Goal: Information Seeking & Learning: Understand process/instructions

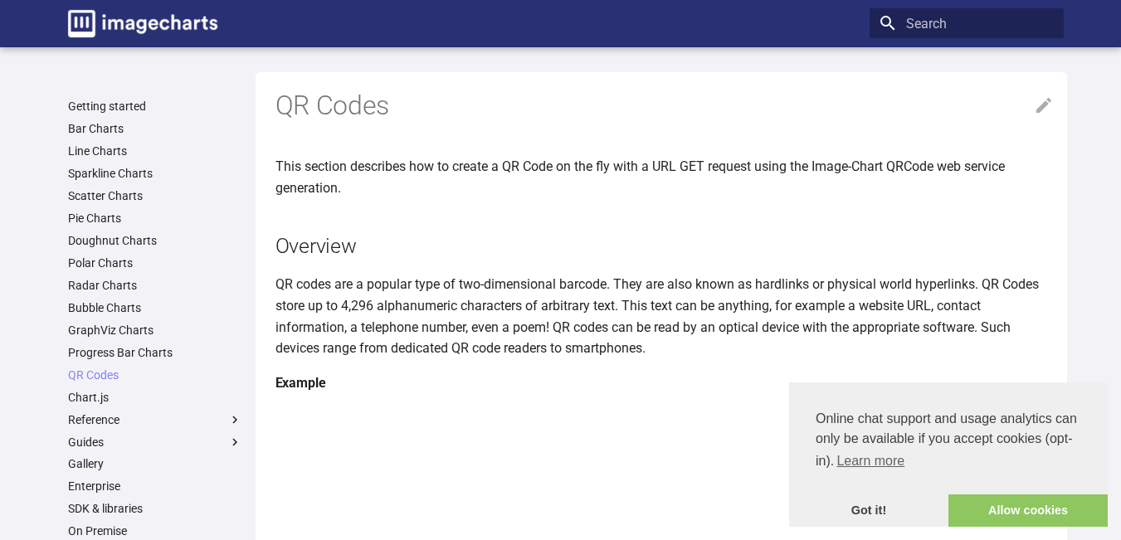
scroll to position [1410, 0]
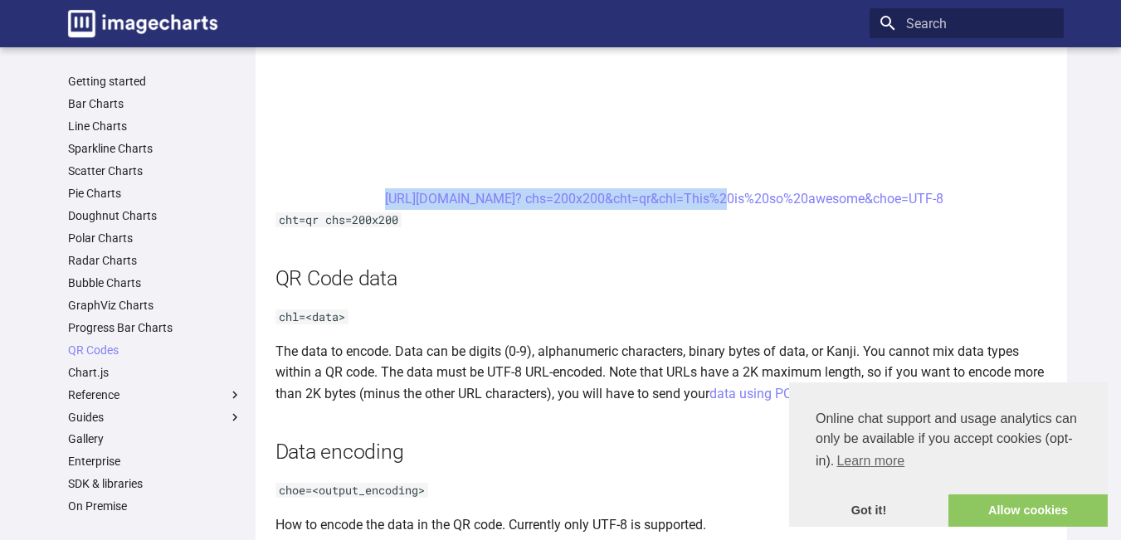
click at [347, 194] on center "[URL][DOMAIN_NAME]? chs=200x200&cht=qr&chl=This%20is%20so%20awesome&choe=UTF-8" at bounding box center [664, 199] width 778 height 22
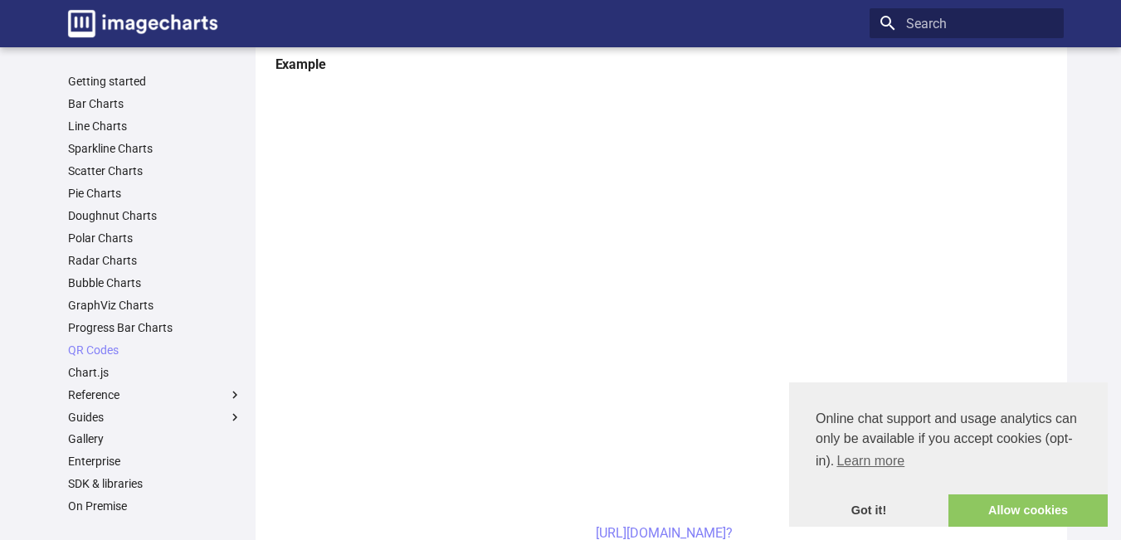
scroll to position [0, 0]
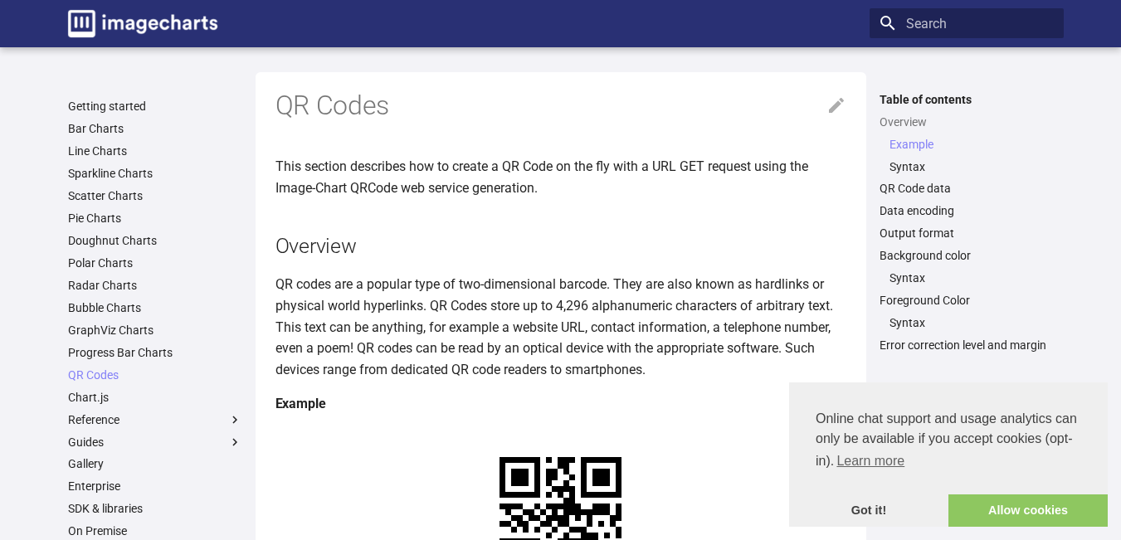
scroll to position [415, 0]
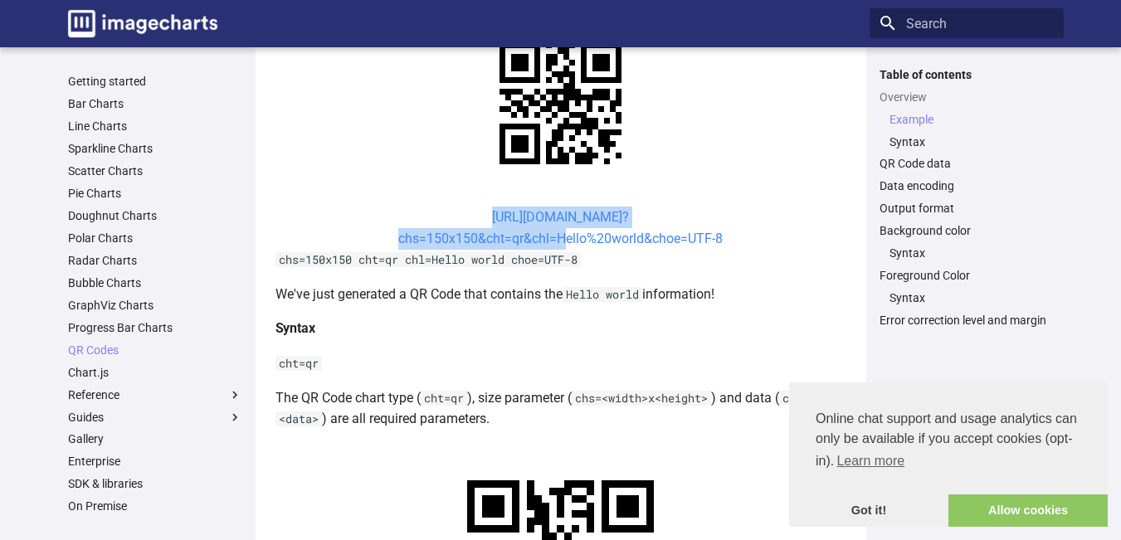
drag, startPoint x: 0, startPoint y: 0, endPoint x: 558, endPoint y: 238, distance: 606.3
click at [558, 238] on center "[URL][DOMAIN_NAME]? chs=150x150&cht=qr&chl=Hello%20world&choe=UTF-8" at bounding box center [560, 228] width 571 height 42
copy link "[URL][DOMAIN_NAME]? chs=150x150&cht=qr&chl="
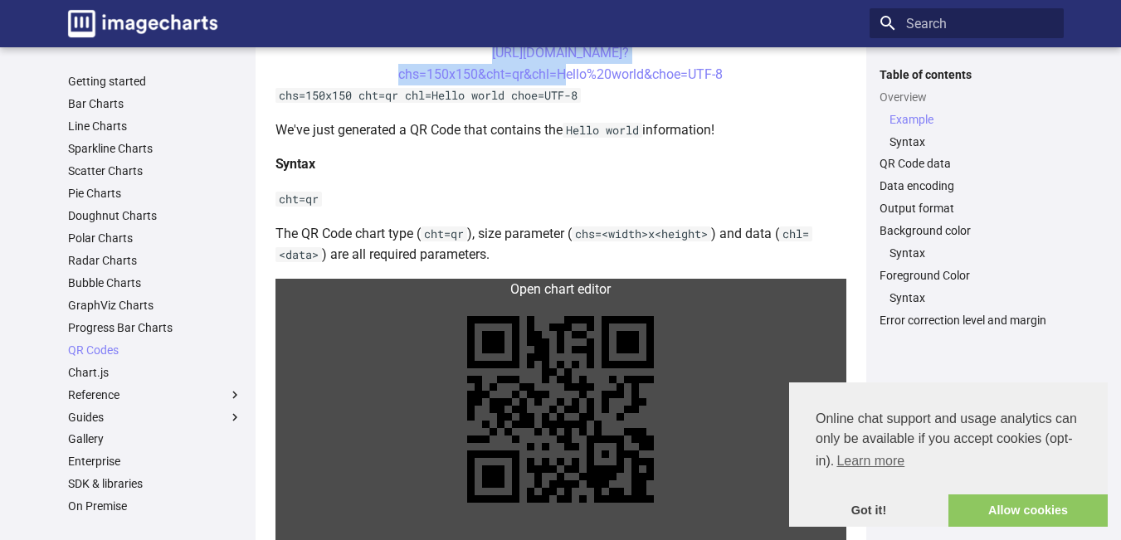
scroll to position [581, 0]
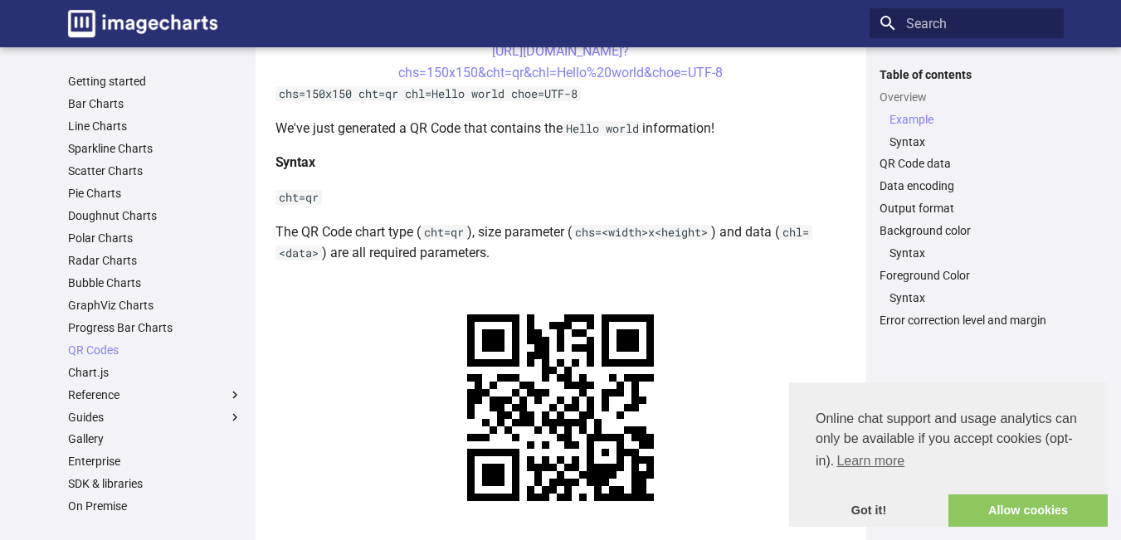
click at [556, 231] on p "The QR Code chart type ( cht=qr ), size parameter ( chs=<width>x<height> ) and …" at bounding box center [560, 243] width 571 height 42
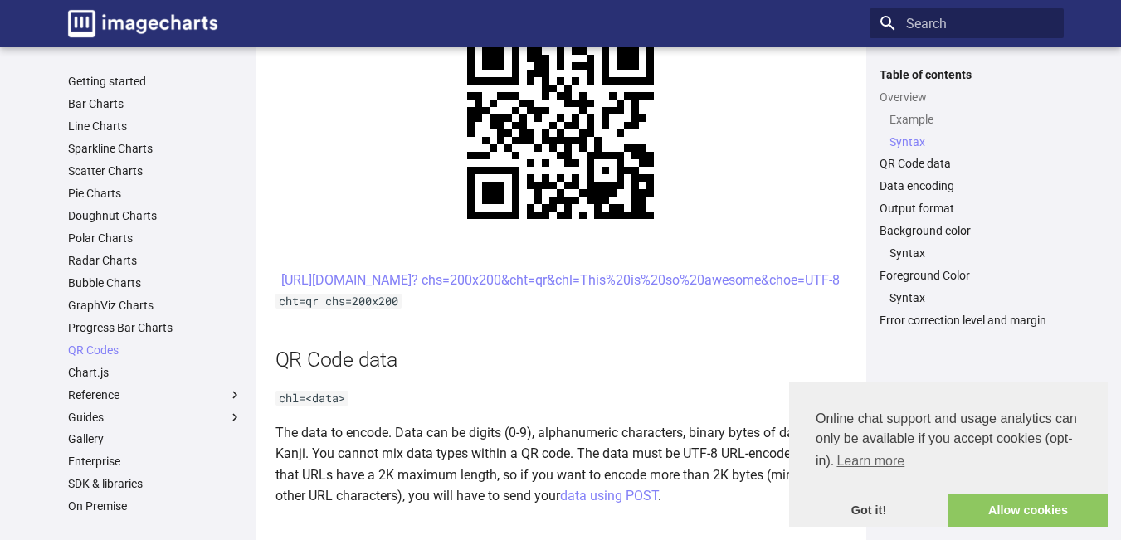
scroll to position [913, 0]
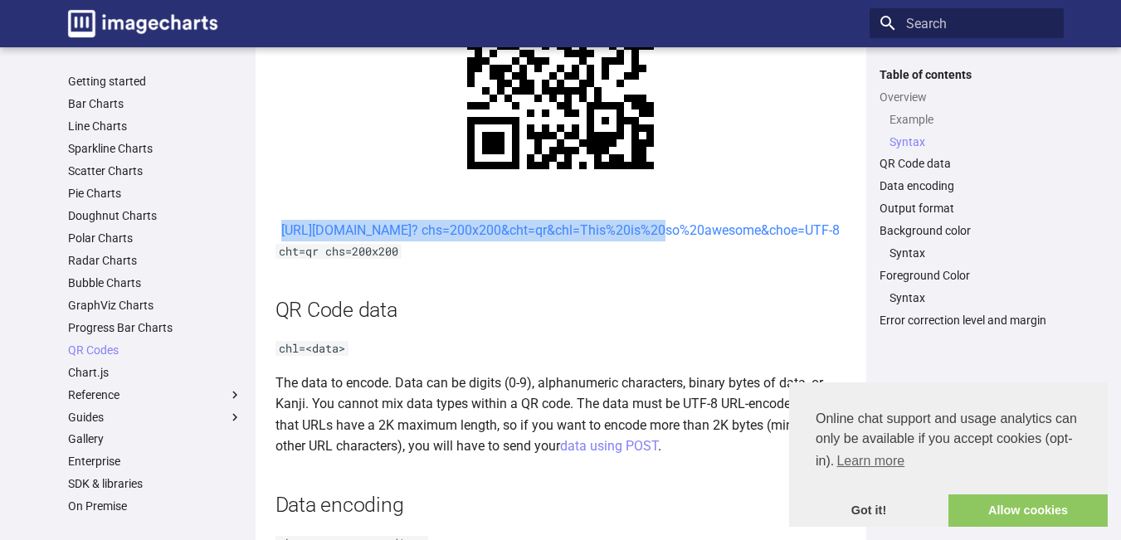
drag, startPoint x: 459, startPoint y: 233, endPoint x: 509, endPoint y: 258, distance: 55.7
click at [509, 241] on center "[URL][DOMAIN_NAME]? chs=200x200&cht=qr&chl=This%20is%20so%20awesome&choe=UTF-8" at bounding box center [560, 231] width 571 height 22
copy link "[URL][DOMAIN_NAME]? chs=200x200&cht=qr&chl="
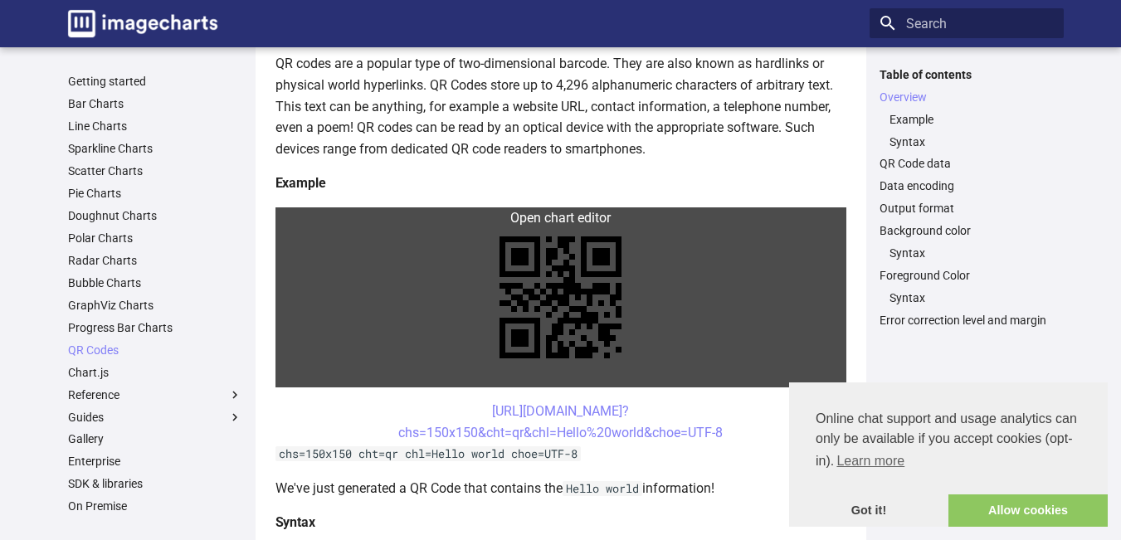
scroll to position [249, 0]
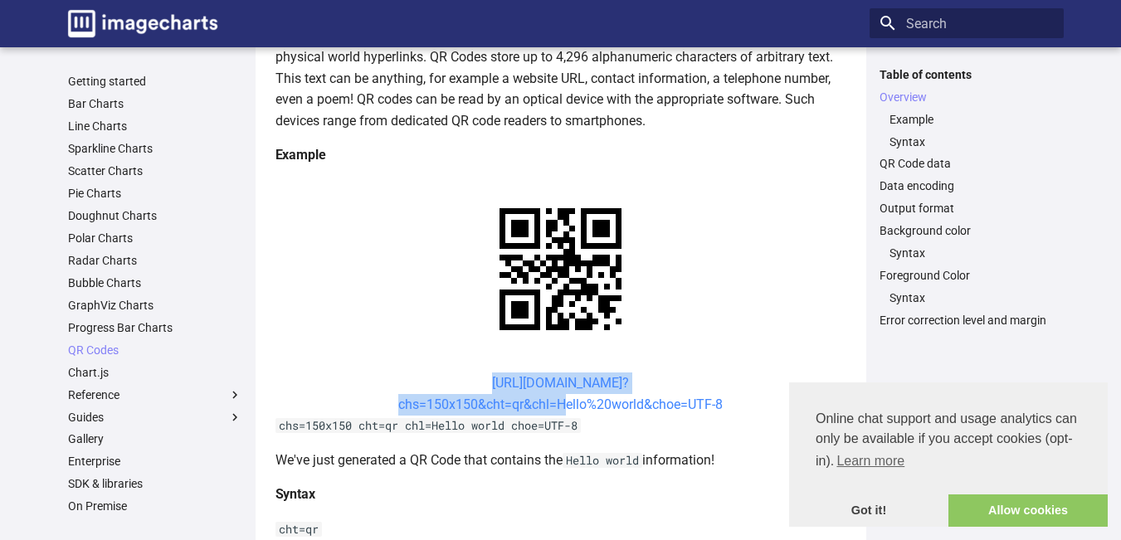
drag, startPoint x: 458, startPoint y: 384, endPoint x: 558, endPoint y: 412, distance: 103.3
click at [558, 412] on center "[URL][DOMAIN_NAME]? chs=150x150&cht=qr&chl=Hello%20world&choe=UTF-8" at bounding box center [560, 394] width 571 height 42
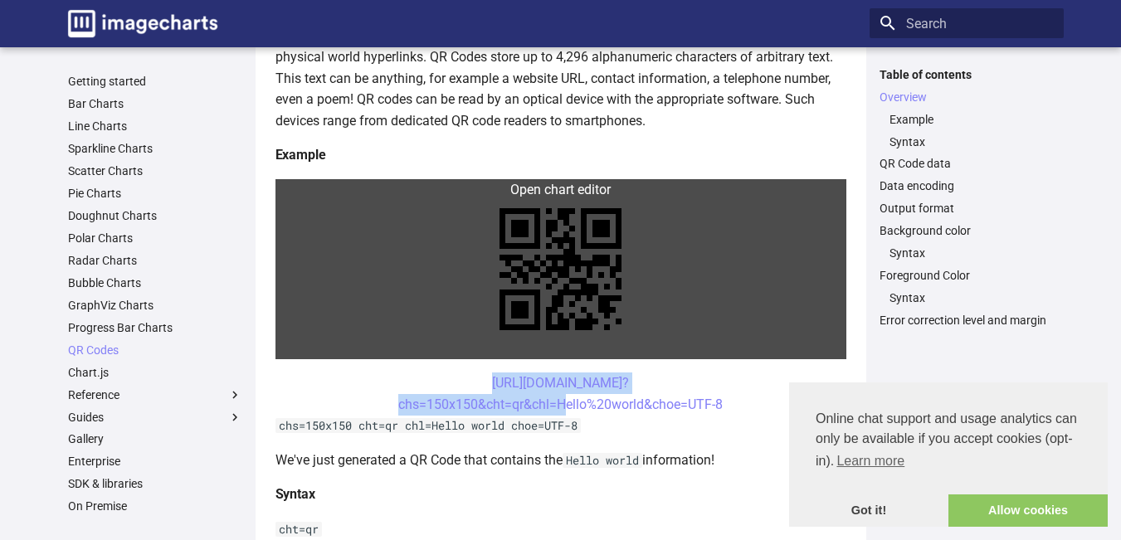
copy link "[URL][DOMAIN_NAME]? chs=150x150&cht=qr&chl="
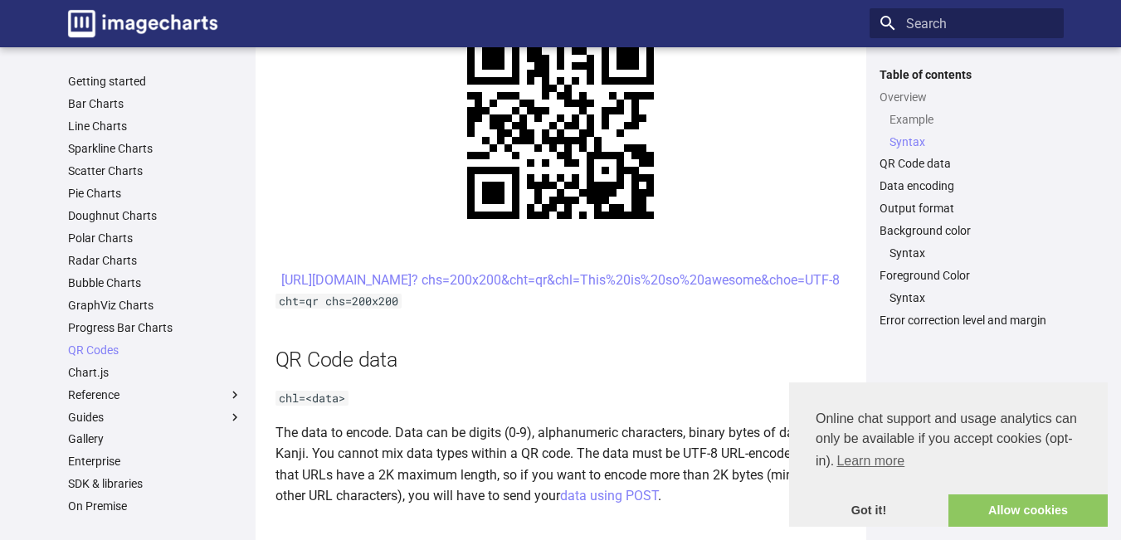
scroll to position [913, 0]
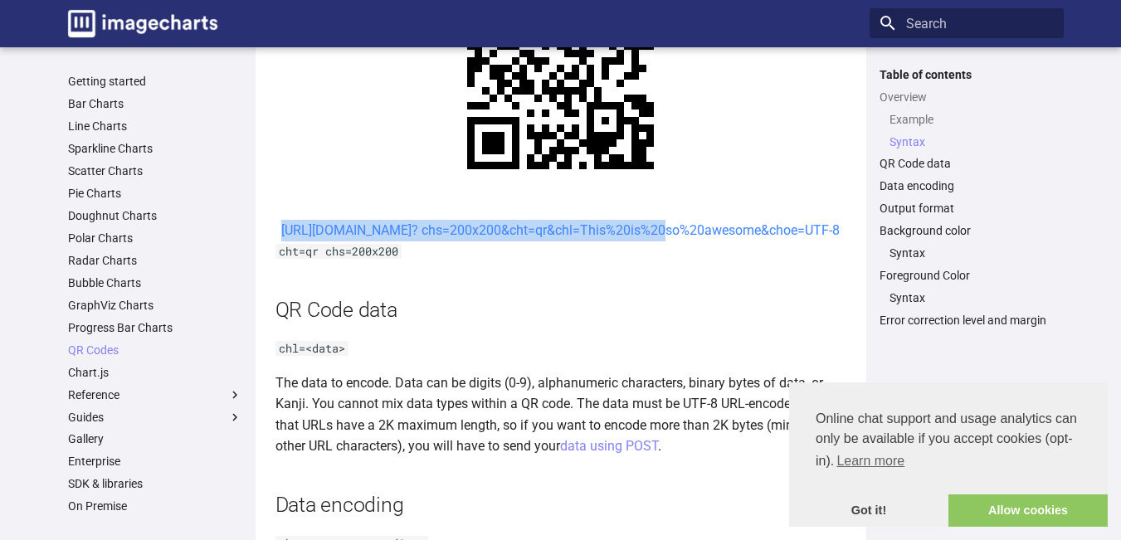
drag, startPoint x: 460, startPoint y: 224, endPoint x: 509, endPoint y: 246, distance: 53.8
click at [509, 241] on center "[URL][DOMAIN_NAME]? chs=200x200&cht=qr&chl=This%20is%20so%20awesome&choe=UTF-8" at bounding box center [560, 231] width 571 height 22
copy link "[URL][DOMAIN_NAME]? chs=200x200&cht=qr&chl="
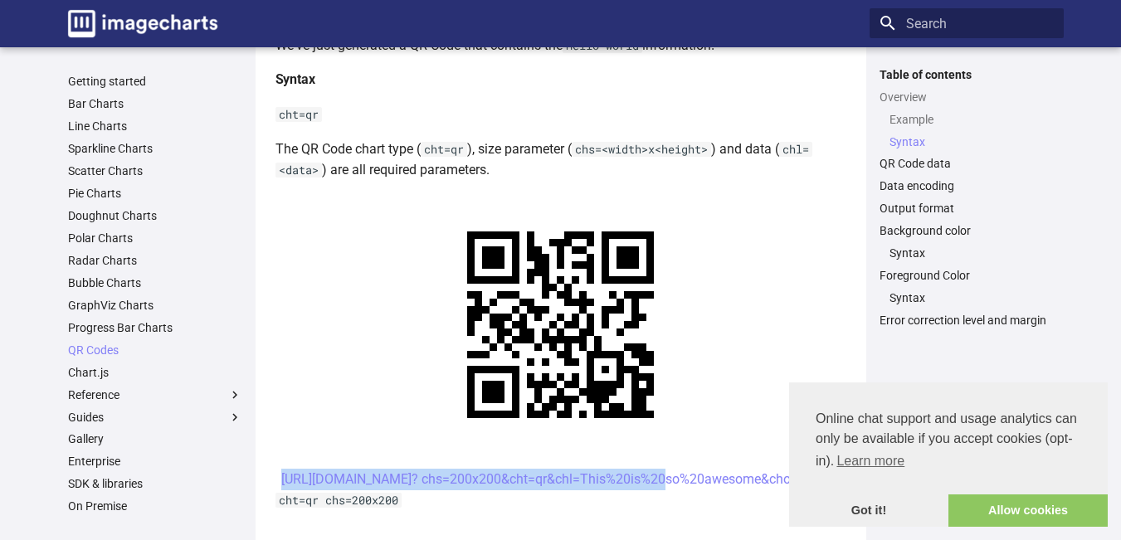
scroll to position [830, 0]
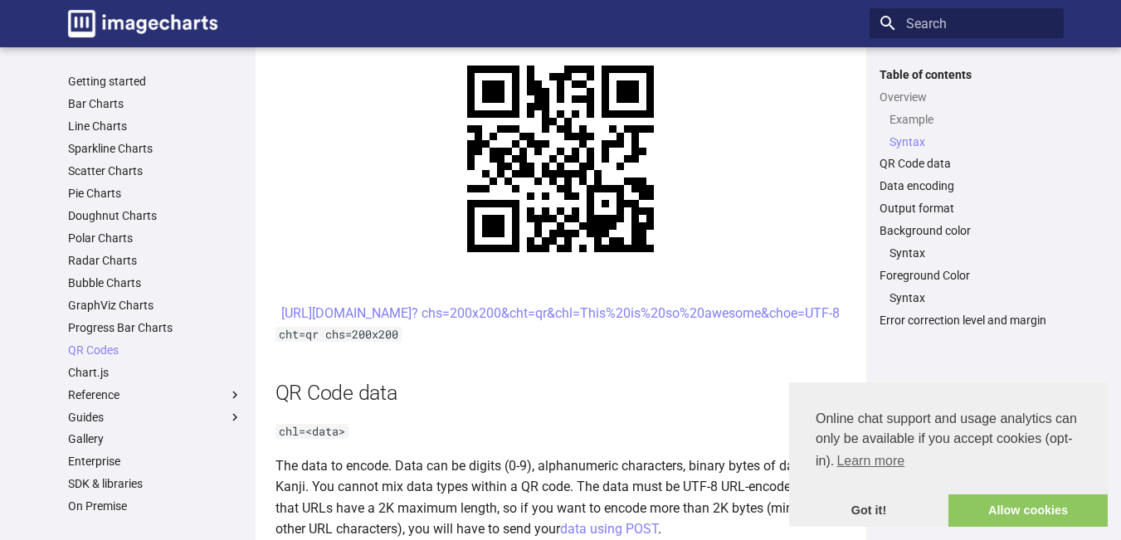
click at [644, 407] on h2 "QR Code data" at bounding box center [560, 392] width 571 height 29
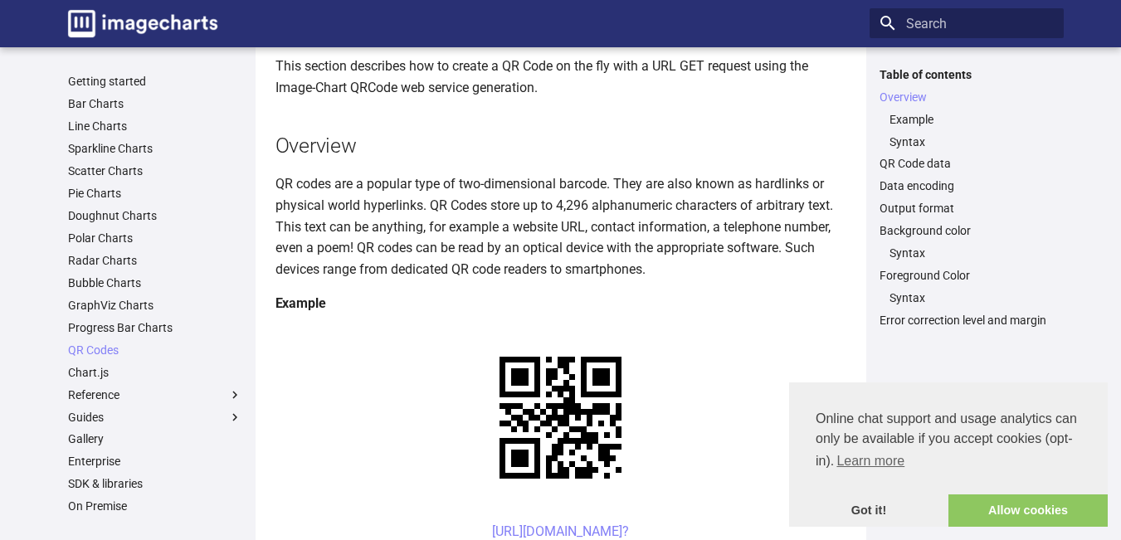
scroll to position [332, 0]
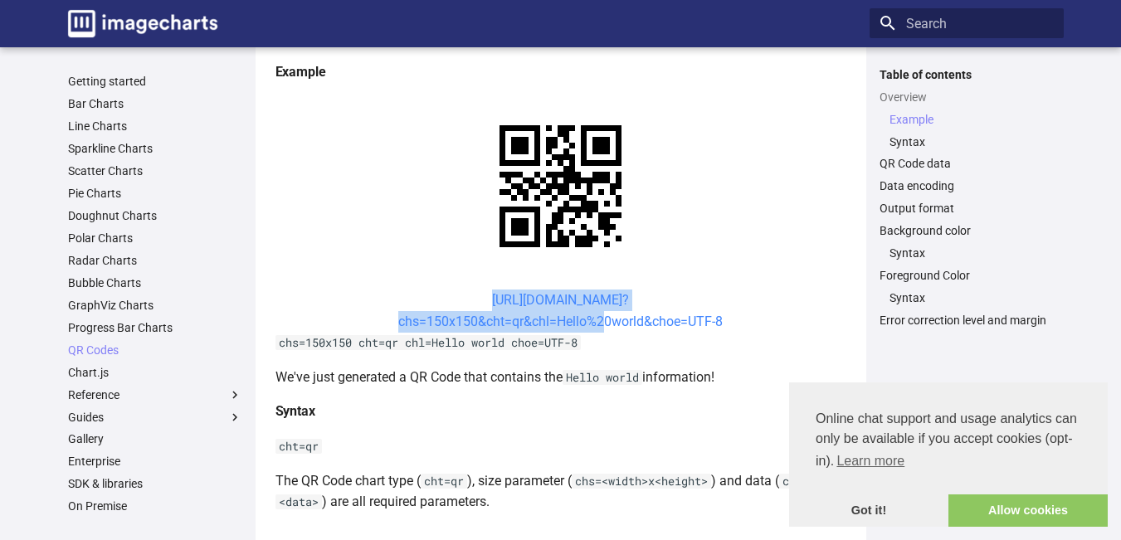
drag, startPoint x: 456, startPoint y: 290, endPoint x: 598, endPoint y: 324, distance: 146.9
click at [598, 324] on center "[URL][DOMAIN_NAME]? chs=150x150&cht=qr&chl=Hello%20world&choe=UTF-8" at bounding box center [560, 311] width 571 height 42
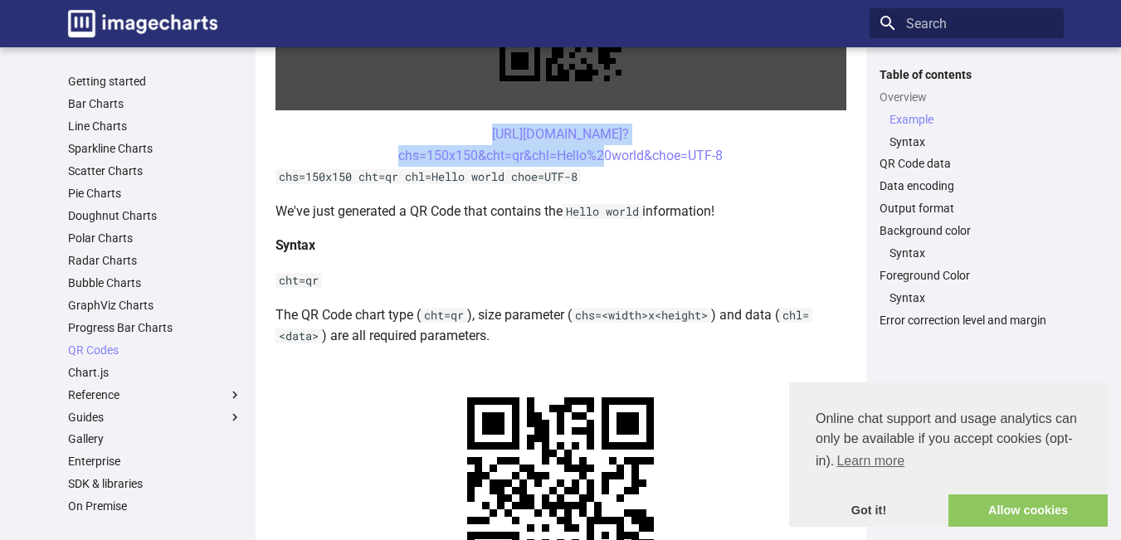
scroll to position [415, 0]
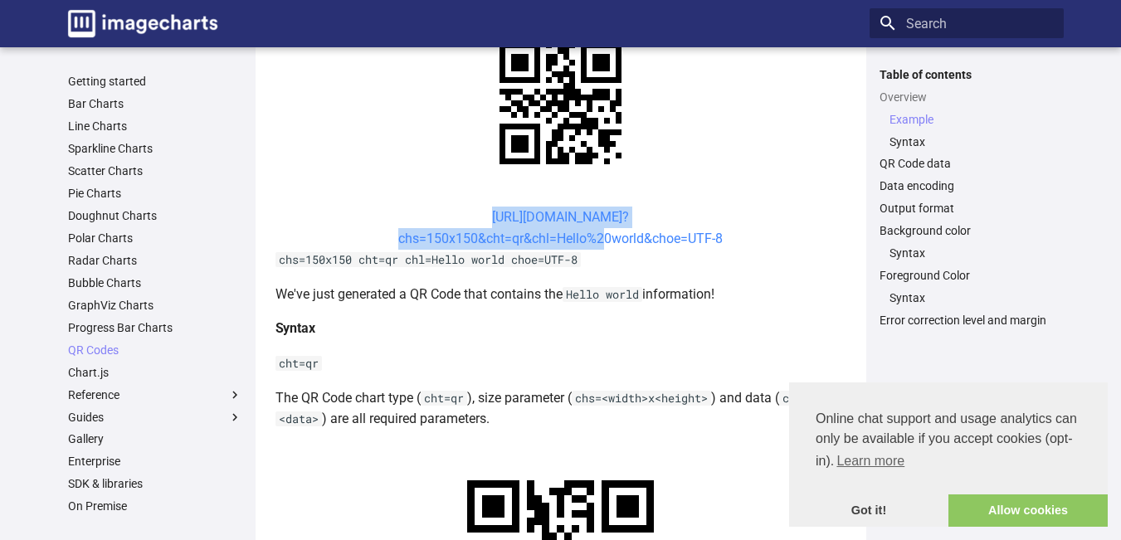
click at [552, 244] on link "[URL][DOMAIN_NAME]? chs=150x150&cht=qr&chl=Hello%20world&choe=UTF-8" at bounding box center [560, 227] width 324 height 37
click at [459, 213] on center "[URL][DOMAIN_NAME]? chs=150x150&cht=qr&chl=Hello%20world&choe=UTF-8" at bounding box center [560, 228] width 571 height 42
drag, startPoint x: 457, startPoint y: 213, endPoint x: 556, endPoint y: 236, distance: 101.4
click at [556, 236] on center "[URL][DOMAIN_NAME]? chs=150x150&cht=qr&chl=Hello%20world&choe=UTF-8" at bounding box center [560, 228] width 571 height 42
copy link "[URL][DOMAIN_NAME]? chs=150x150&cht=qr&chl="
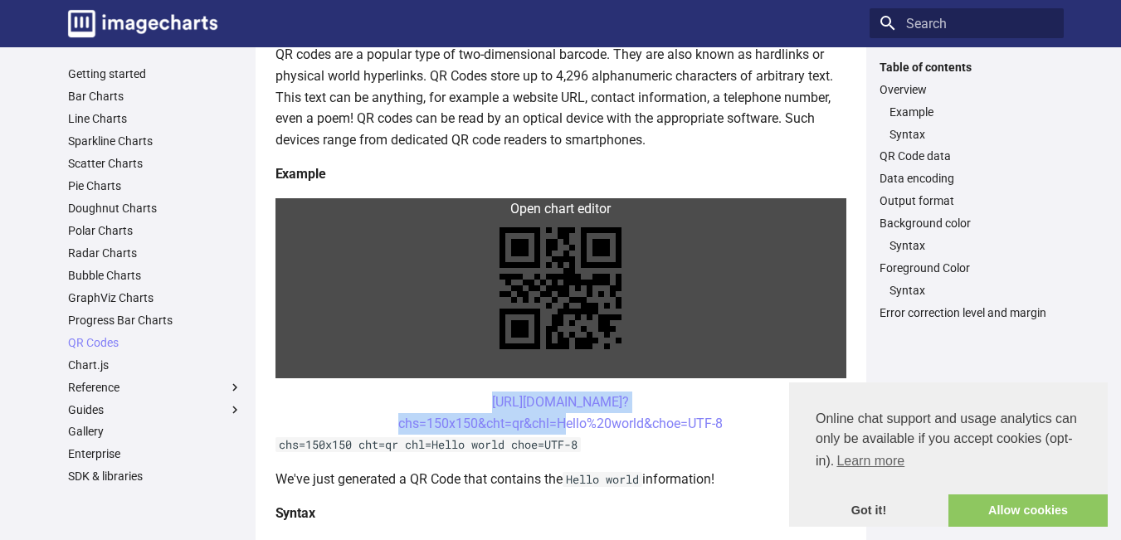
scroll to position [0, 0]
